Goal: Transaction & Acquisition: Purchase product/service

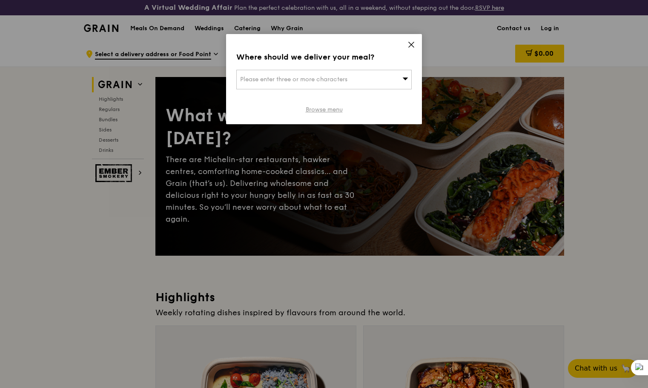
click at [314, 112] on link "Browse menu" at bounding box center [324, 110] width 37 height 9
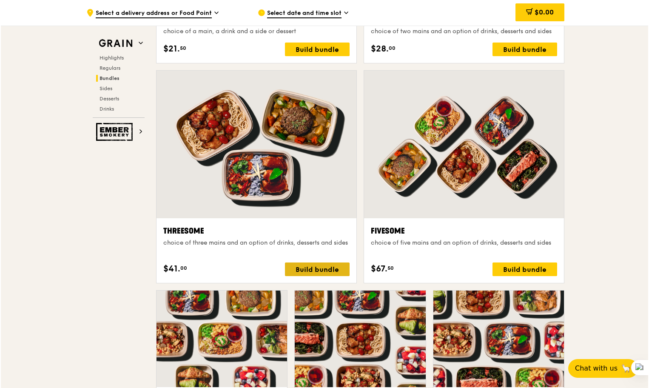
scroll to position [1443, 0]
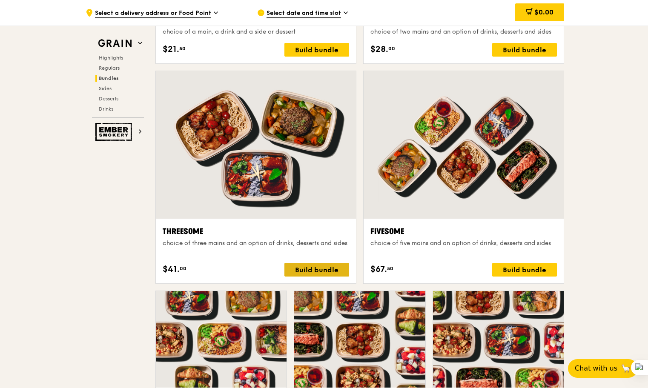
click at [318, 273] on div "Build bundle" at bounding box center [316, 270] width 65 height 14
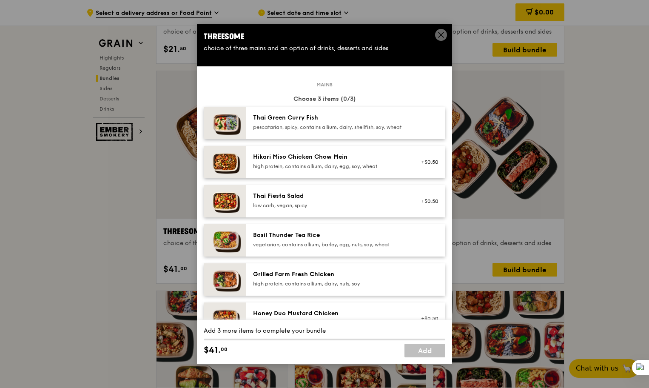
click at [443, 39] on span at bounding box center [441, 35] width 8 height 9
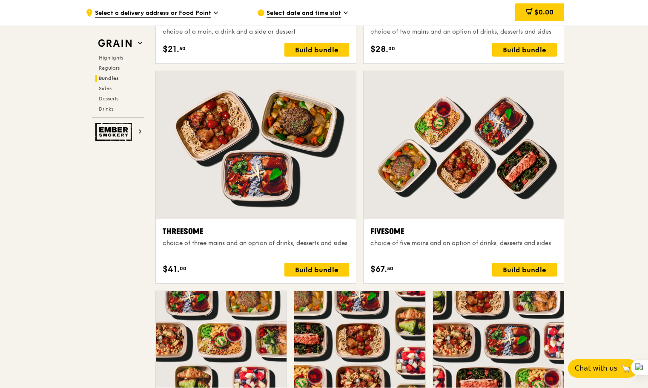
click at [188, 13] on span "Select a delivery address or Food Point" at bounding box center [153, 13] width 116 height 9
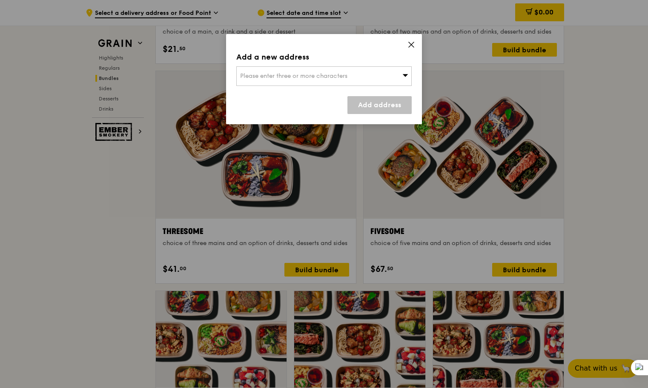
click at [295, 70] on div "Please enter three or more characters" at bounding box center [323, 76] width 175 height 20
type input "1209799"
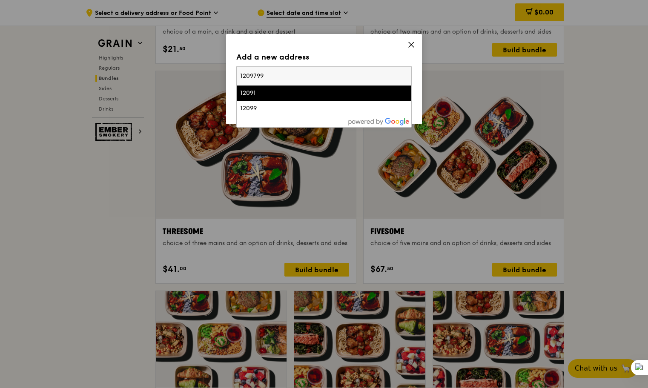
drag, startPoint x: 283, startPoint y: 77, endPoint x: 215, endPoint y: 77, distance: 68.1
click at [215, 77] on div "Add a new address Please enter three or more characters 1209799 12091 12099 Add…" at bounding box center [324, 194] width 648 height 388
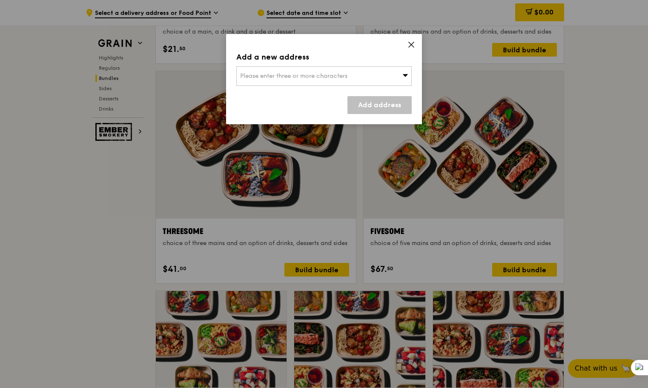
click at [263, 77] on span "Please enter three or more characters" at bounding box center [293, 75] width 107 height 7
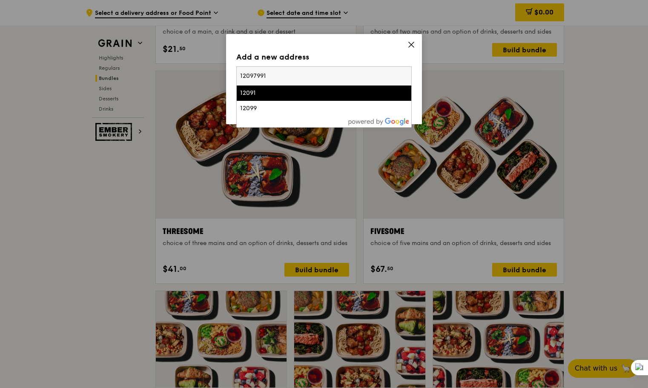
type input "1209799"
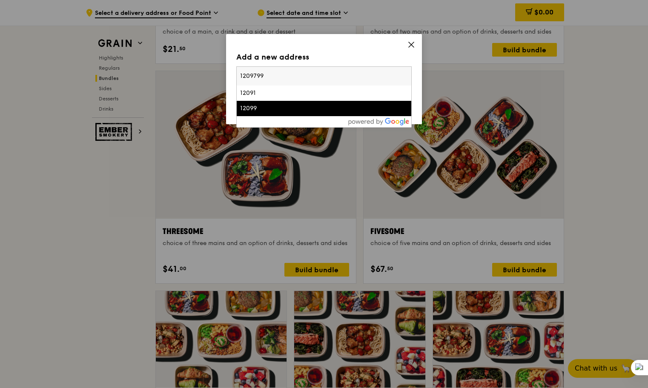
click at [280, 105] on div "12099" at bounding box center [303, 108] width 126 height 9
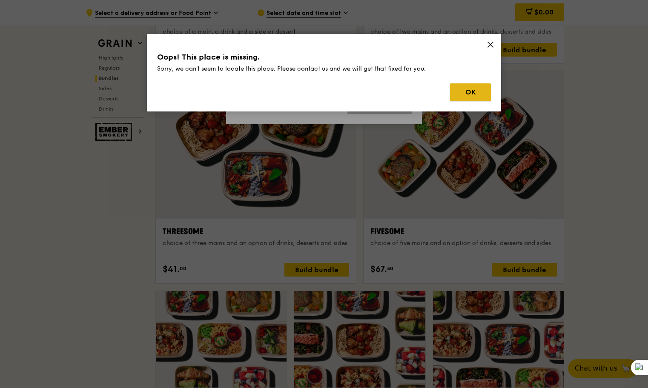
click at [457, 96] on button "OK" at bounding box center [470, 92] width 41 height 18
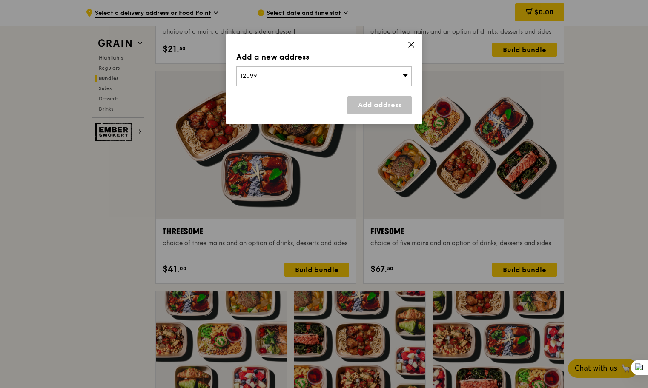
click at [290, 75] on div "12099" at bounding box center [323, 76] width 175 height 20
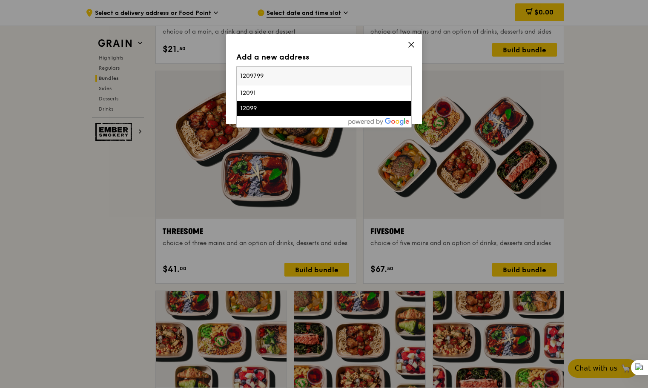
click at [408, 76] on input "1209799" at bounding box center [324, 76] width 174 height 19
click at [405, 76] on input "1209799" at bounding box center [324, 76] width 174 height 19
click at [415, 42] on div "Add a new address 12099 12091 12099 Add address" at bounding box center [324, 79] width 196 height 90
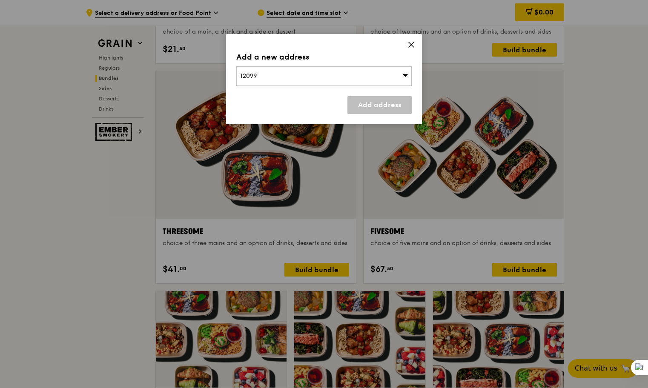
click at [412, 46] on icon at bounding box center [411, 45] width 8 height 8
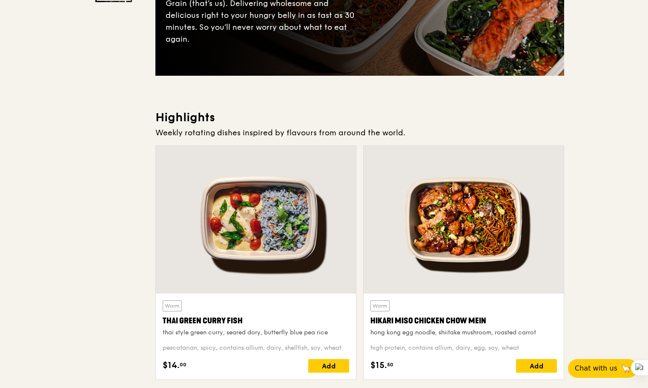
scroll to position [0, 0]
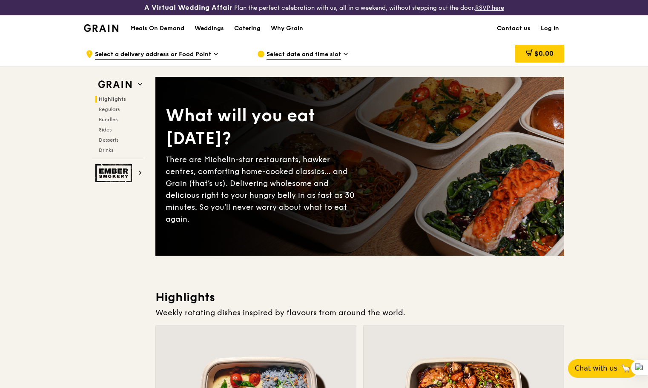
click at [552, 33] on link "Log in" at bounding box center [549, 29] width 29 height 26
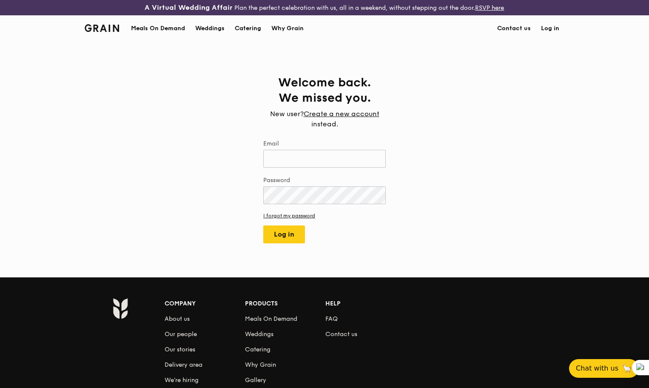
type input "[EMAIL_ADDRESS][DOMAIN_NAME]"
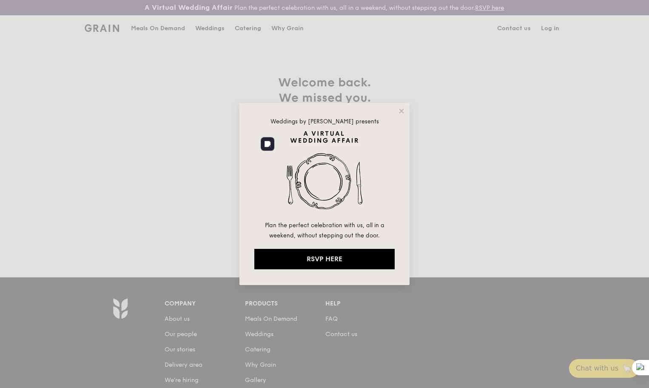
click at [316, 154] on img at bounding box center [324, 175] width 140 height 89
click at [401, 111] on icon at bounding box center [401, 111] width 5 height 5
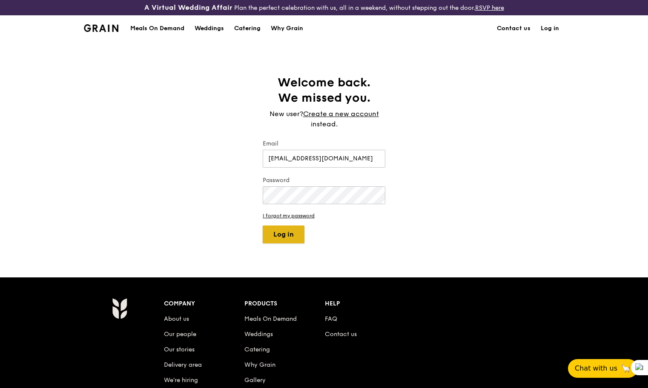
click at [280, 239] on button "Log in" at bounding box center [284, 235] width 42 height 18
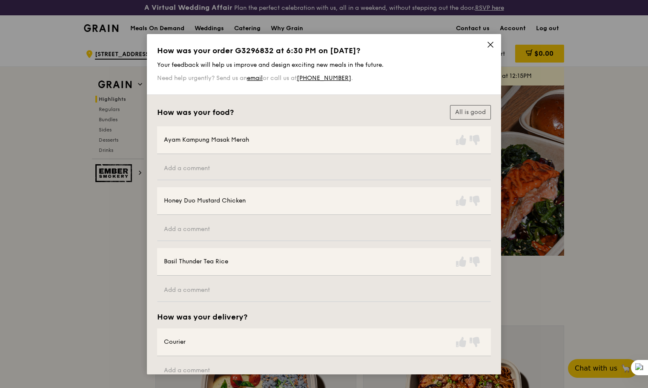
click at [491, 46] on icon at bounding box center [490, 45] width 8 height 8
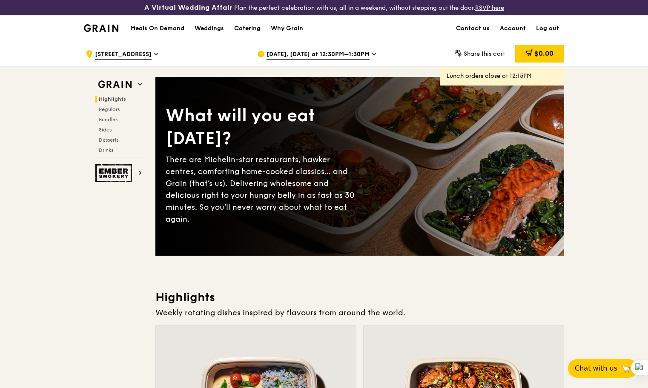
click at [313, 55] on span "[DATE], [DATE] at 12:30PM–1:30PM" at bounding box center [317, 54] width 103 height 9
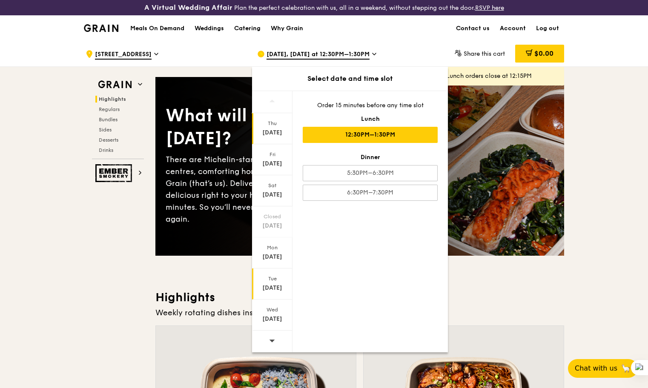
click at [272, 278] on div "Tue" at bounding box center [272, 278] width 38 height 7
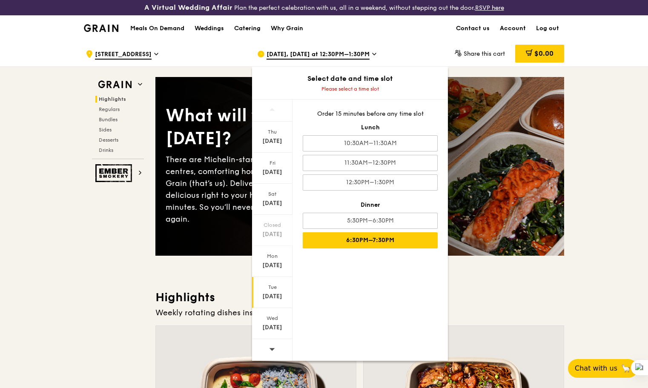
click at [359, 236] on div "6:30PM–7:30PM" at bounding box center [370, 240] width 135 height 16
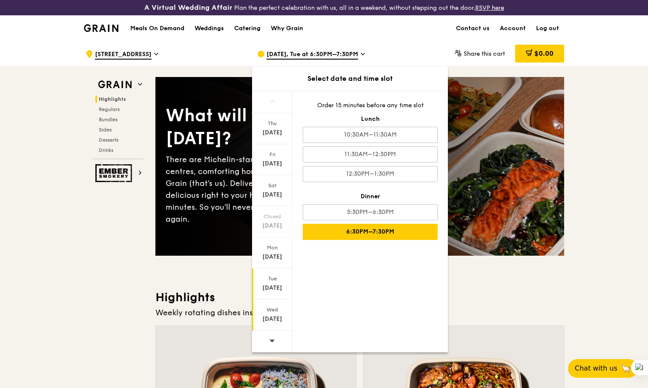
click at [271, 318] on div "[DATE]" at bounding box center [272, 319] width 38 height 9
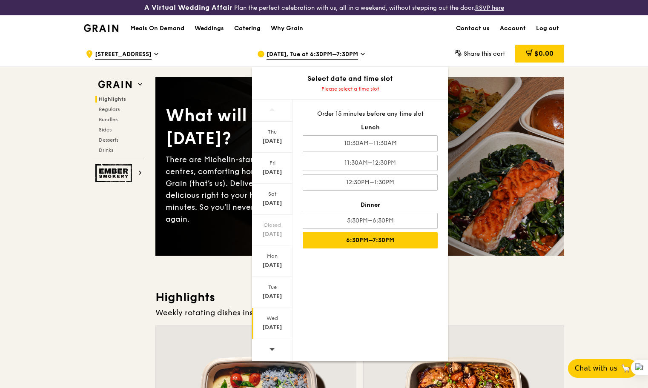
click at [370, 245] on div "6:30PM–7:30PM" at bounding box center [370, 240] width 135 height 16
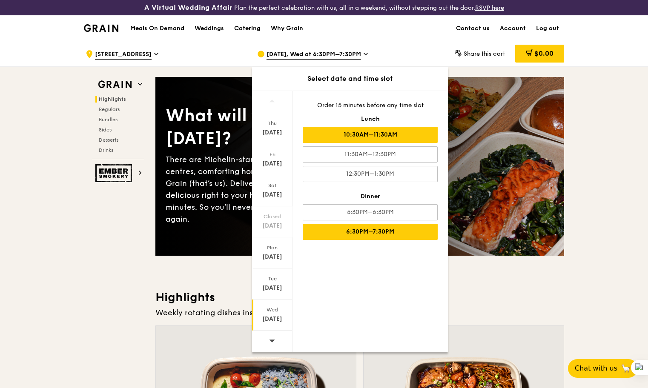
click at [362, 135] on div "10:30AM–11:30AM" at bounding box center [370, 135] width 135 height 16
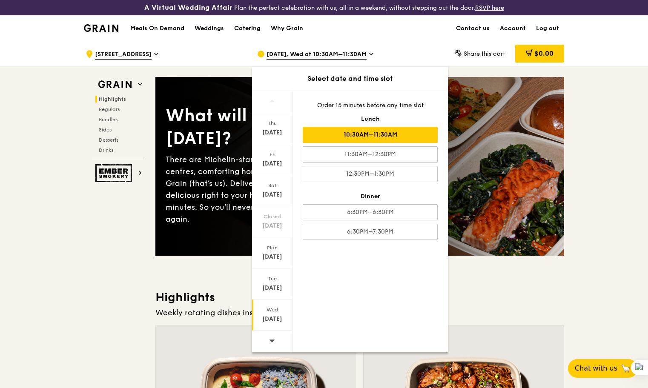
click at [133, 49] on div ".cls-1 { fill: none; stroke: #fff; stroke-linecap: round; stroke-linejoin: roun…" at bounding box center [165, 54] width 158 height 26
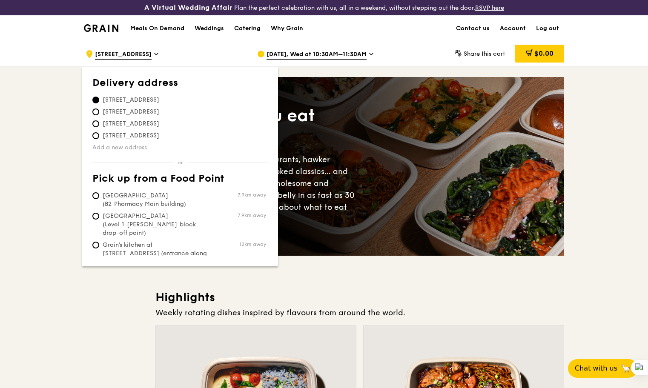
click at [133, 146] on link "Add a new address" at bounding box center [179, 147] width 175 height 9
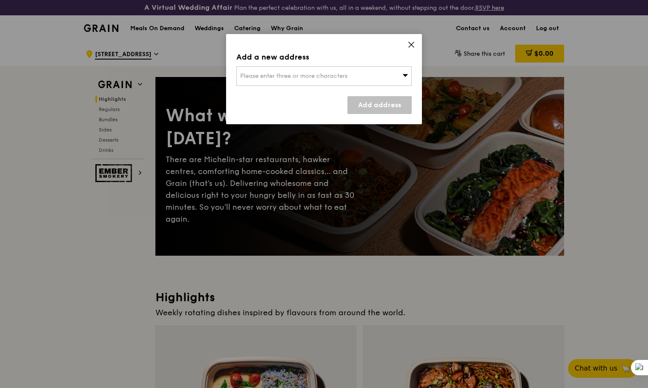
click at [280, 79] on span "Please enter three or more characters" at bounding box center [293, 75] width 107 height 7
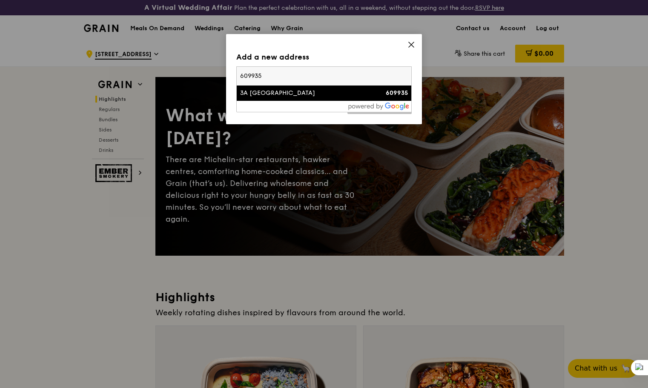
type input "609935"
click at [332, 94] on div "3A [GEOGRAPHIC_DATA]" at bounding box center [303, 93] width 126 height 9
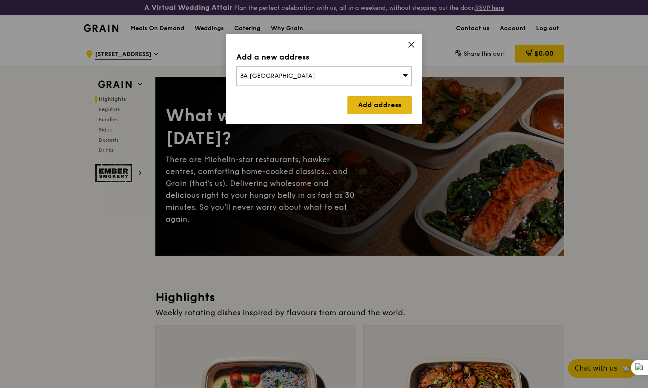
click at [375, 107] on link "Add address" at bounding box center [379, 105] width 64 height 18
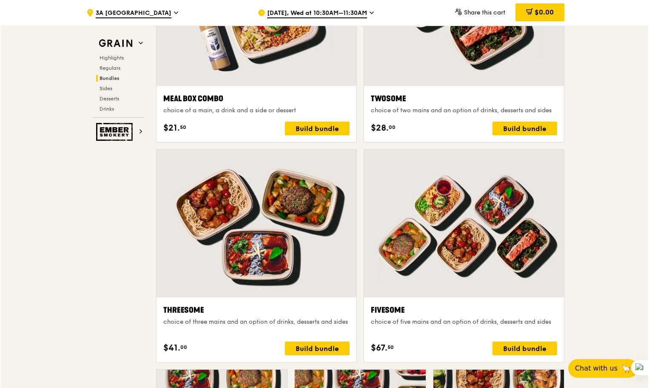
scroll to position [1495, 0]
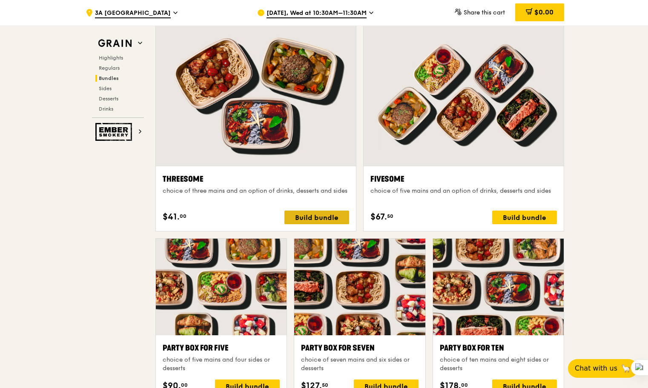
click at [336, 218] on div "Build bundle" at bounding box center [316, 218] width 65 height 14
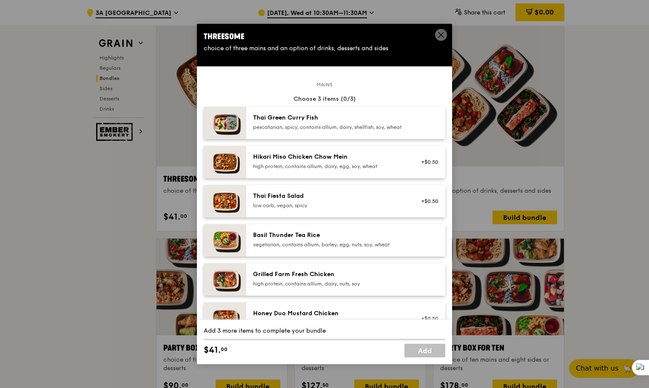
click at [341, 170] on div "high protein, contains allium, dairy, egg, soy, wheat" at bounding box center [329, 166] width 153 height 7
click at [350, 130] on div "pescatarian, spicy, contains allium, dairy, shellfish, soy, wheat" at bounding box center [329, 127] width 153 height 7
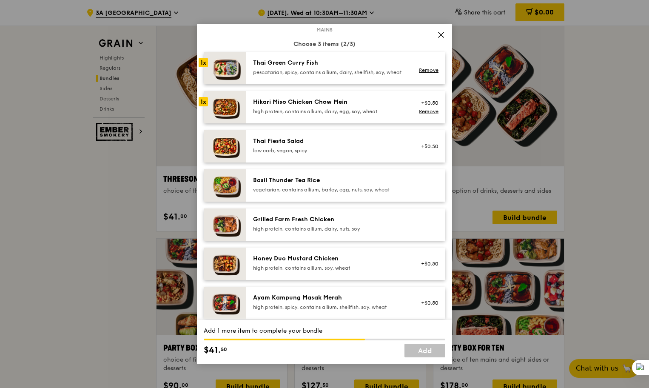
scroll to position [111, 0]
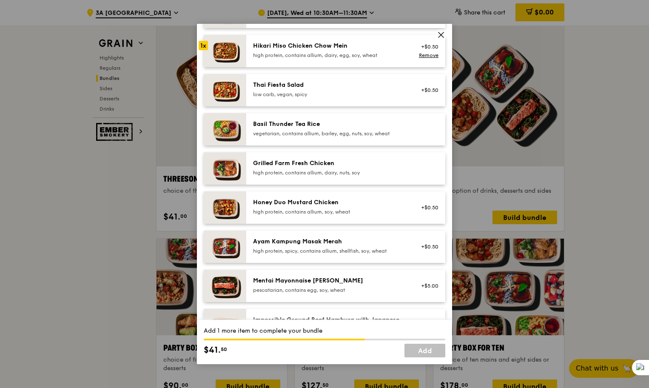
click at [352, 137] on div "vegetarian, contains allium, barley, egg, nuts, soy, wheat" at bounding box center [329, 133] width 153 height 7
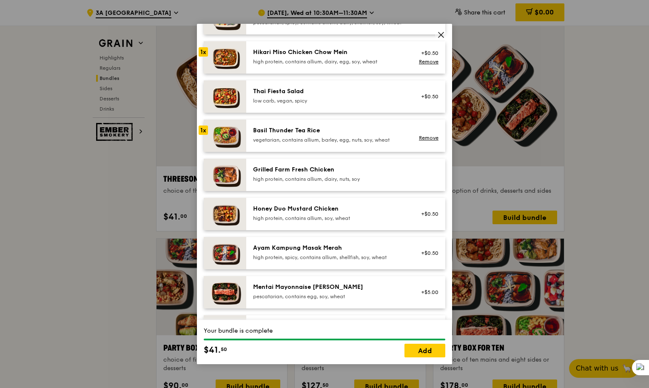
scroll to position [50, 0]
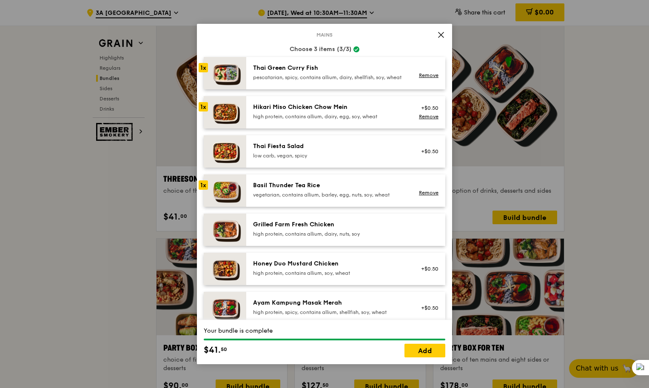
click at [342, 74] on div "pescatarian, spicy, contains allium, dairy, shellfish, soy, wheat" at bounding box center [329, 77] width 153 height 7
click at [430, 77] on link "Remove" at bounding box center [429, 75] width 20 height 6
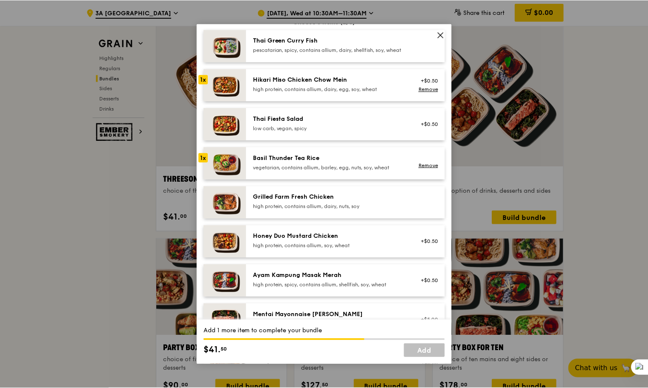
scroll to position [79, 0]
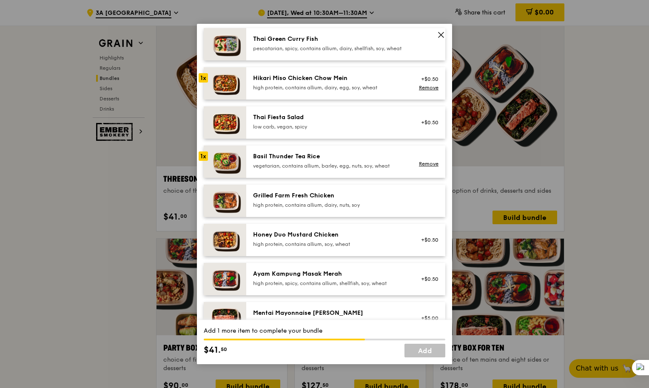
click at [345, 210] on div "Grilled Farm Fresh Chicken high protein, contains allium, dairy, nuts, soy" at bounding box center [329, 201] width 163 height 19
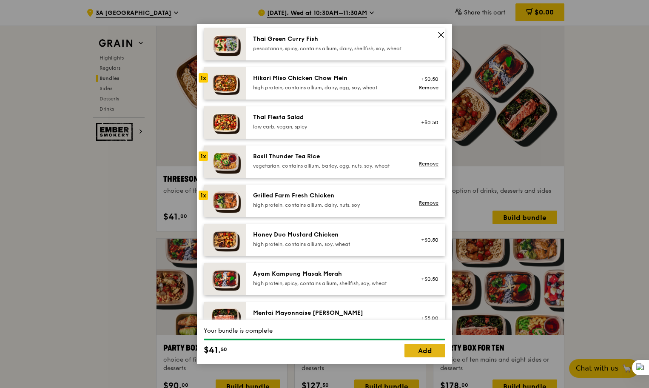
click at [432, 349] on link "Add" at bounding box center [425, 351] width 41 height 14
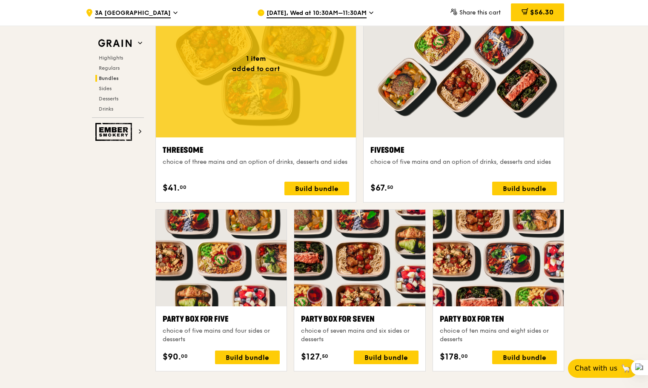
scroll to position [1555, 0]
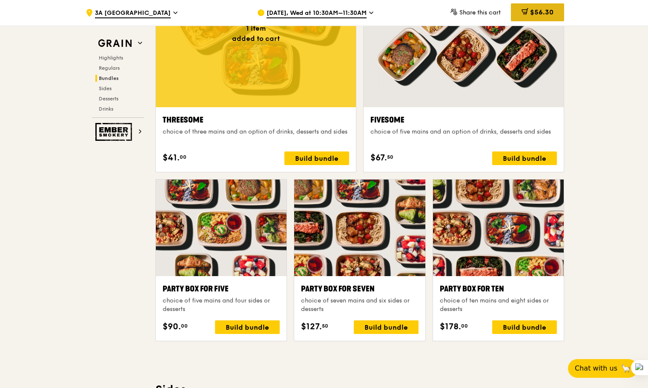
click at [540, 13] on span "$56.30" at bounding box center [541, 12] width 23 height 8
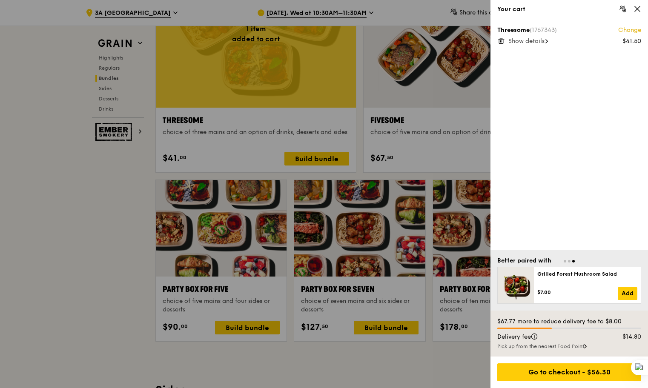
scroll to position [1554, 0]
click at [542, 369] on div "Go to checkout - $56.30" at bounding box center [569, 372] width 144 height 18
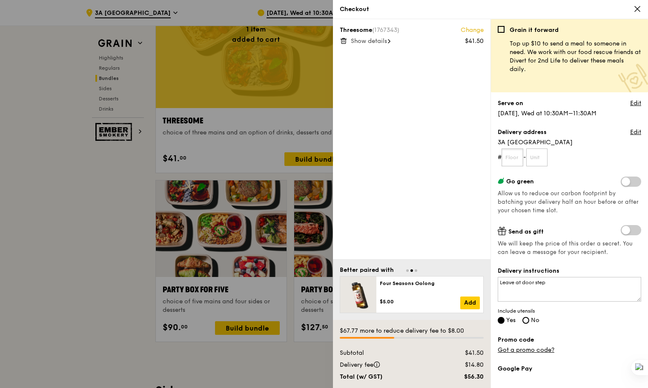
click at [515, 157] on input "text" at bounding box center [512, 158] width 22 height 18
type input "01"
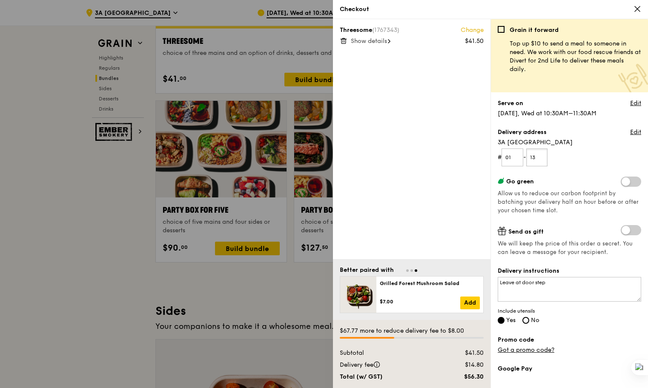
scroll to position [1664, 0]
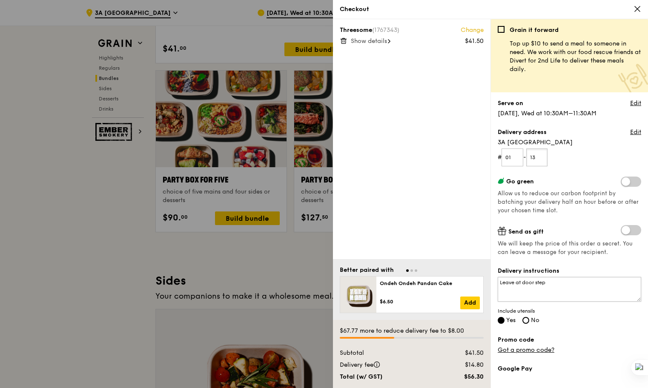
type input "13"
drag, startPoint x: 559, startPoint y: 290, endPoint x: 474, endPoint y: 274, distance: 86.7
click at [474, 274] on div "Threesome (1767343) Change $41.50 Show details Better paired with Ondeh Ondeh P…" at bounding box center [490, 203] width 315 height 369
type textarea "Leave at front desk55/"
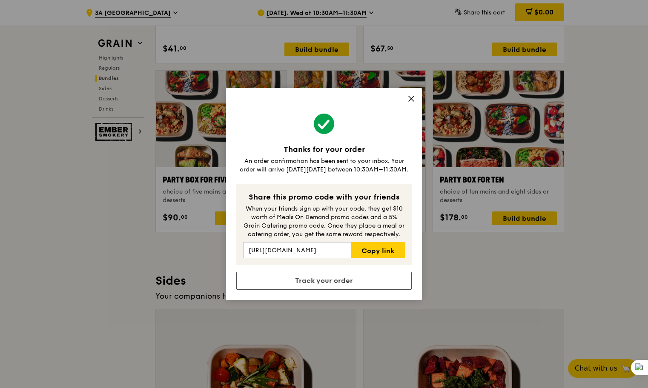
click at [414, 97] on icon at bounding box center [411, 99] width 8 height 8
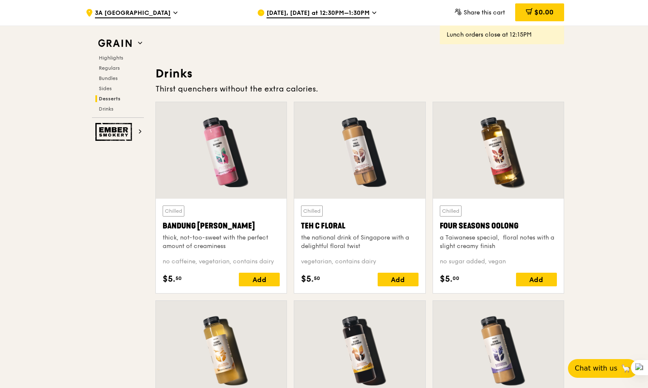
scroll to position [2939, 0]
